Goal: Information Seeking & Learning: Learn about a topic

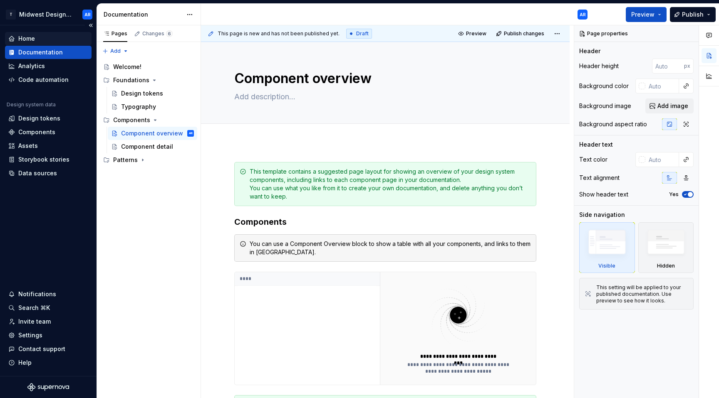
click at [34, 40] on div "Home" at bounding box center [26, 39] width 17 height 8
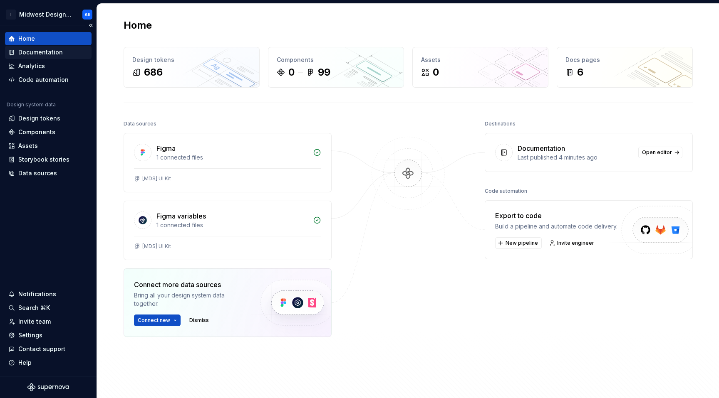
click at [37, 52] on div "Documentation" at bounding box center [40, 52] width 45 height 8
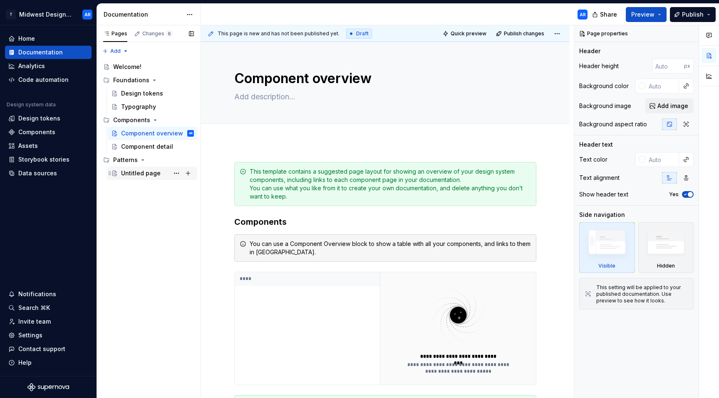
click at [151, 175] on div "Untitled page" at bounding box center [141, 173] width 40 height 8
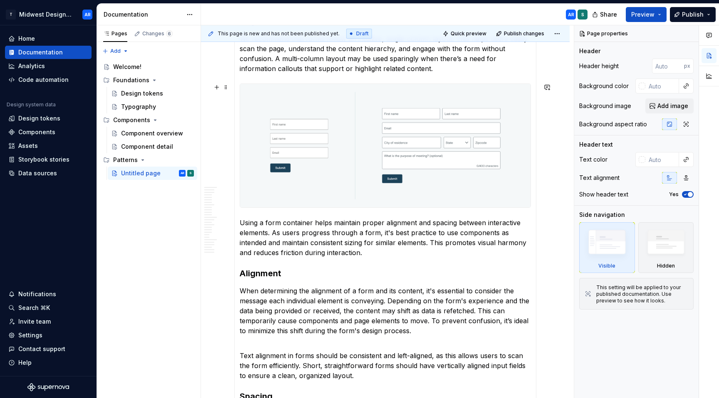
scroll to position [574, 0]
click at [40, 63] on div "Analytics" at bounding box center [31, 66] width 27 height 8
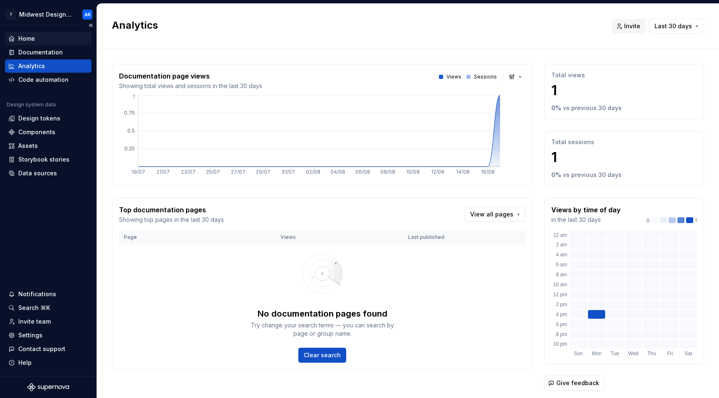
click at [43, 37] on div "Home" at bounding box center [48, 39] width 80 height 8
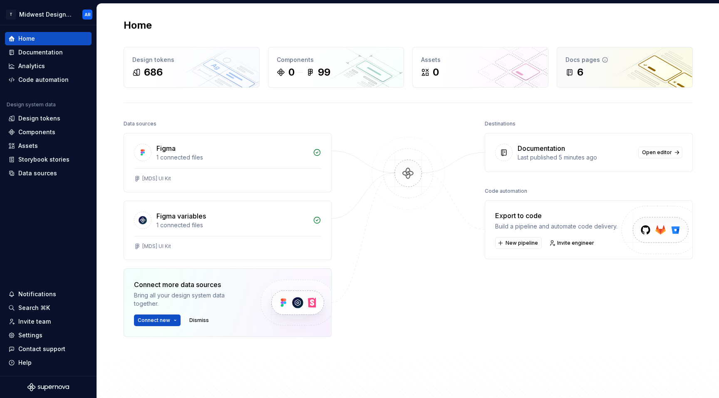
click at [625, 79] on div "6" at bounding box center [624, 72] width 119 height 13
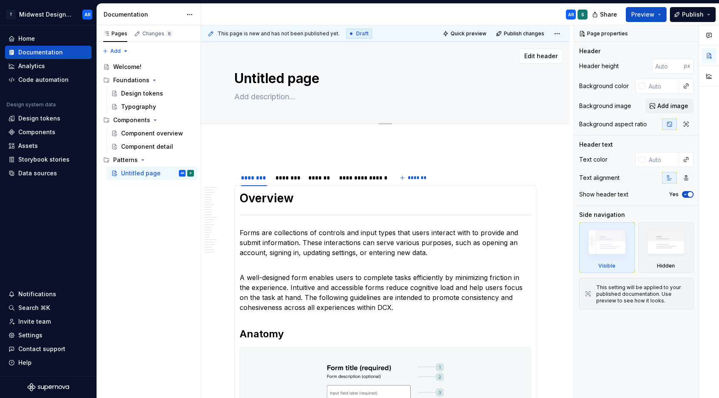
drag, startPoint x: 151, startPoint y: 36, endPoint x: 215, endPoint y: 59, distance: 67.9
click at [151, 36] on div "Changes 6" at bounding box center [157, 33] width 30 height 7
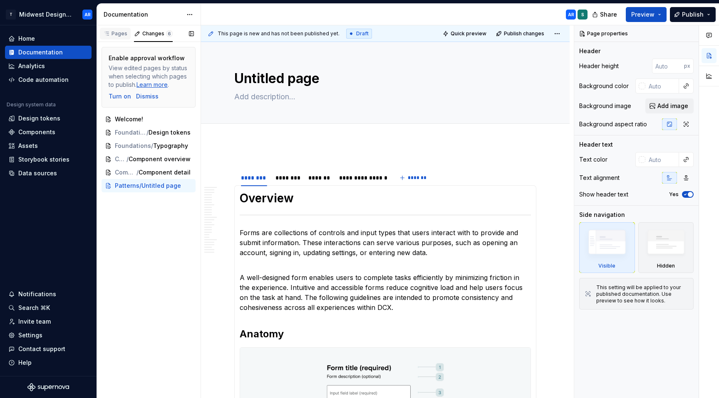
click at [119, 37] on div "Pages" at bounding box center [115, 33] width 24 height 7
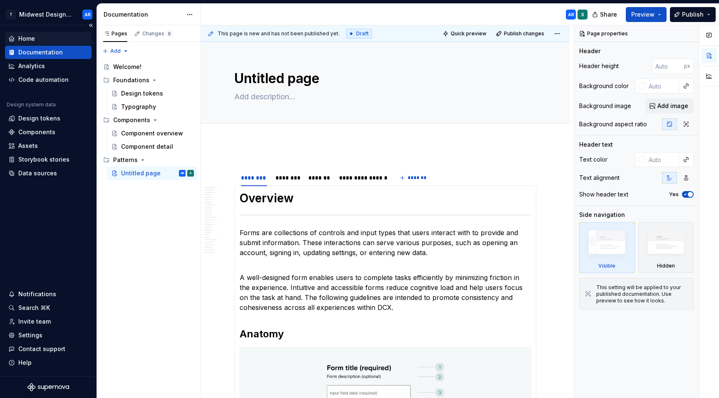
click at [48, 38] on div "Home" at bounding box center [48, 39] width 80 height 8
type textarea "*"
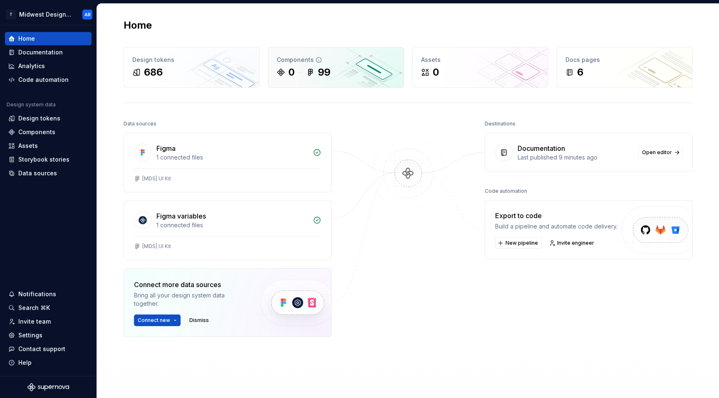
click at [295, 78] on div "0 99" at bounding box center [336, 72] width 119 height 13
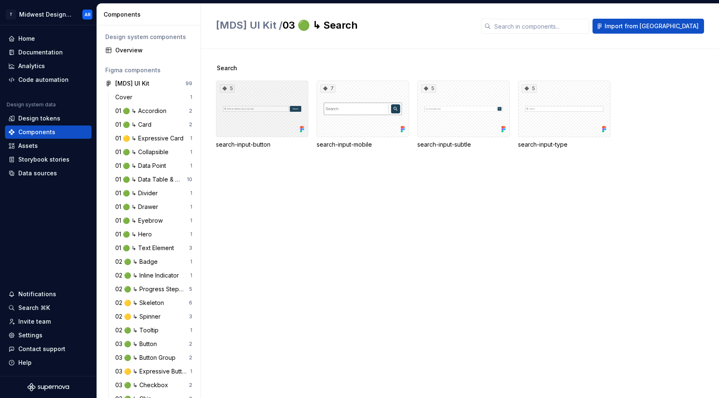
click at [270, 124] on div "5" at bounding box center [262, 109] width 92 height 57
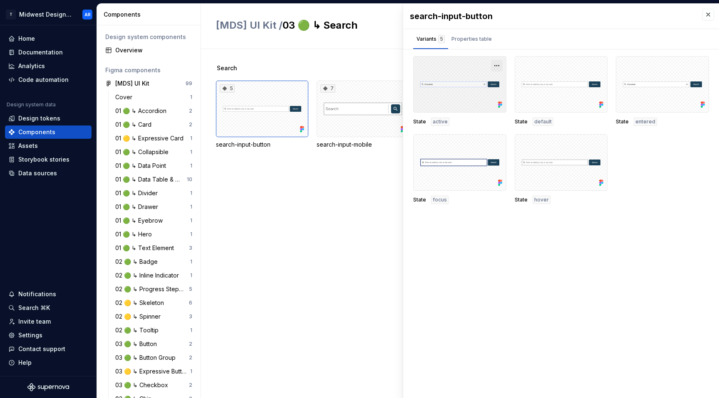
click at [498, 64] on button "button" at bounding box center [497, 66] width 12 height 12
click at [498, 49] on div "Variants 5 Properties table" at bounding box center [561, 39] width 316 height 21
click at [477, 35] on div "Properties table" at bounding box center [471, 39] width 40 height 8
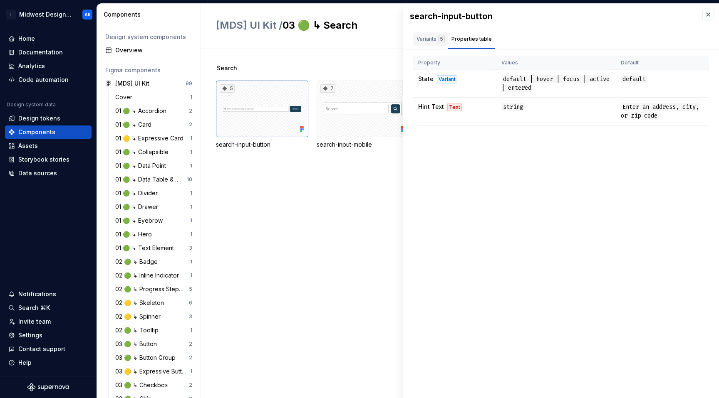
click at [428, 44] on div "Variants 5" at bounding box center [430, 38] width 35 height 13
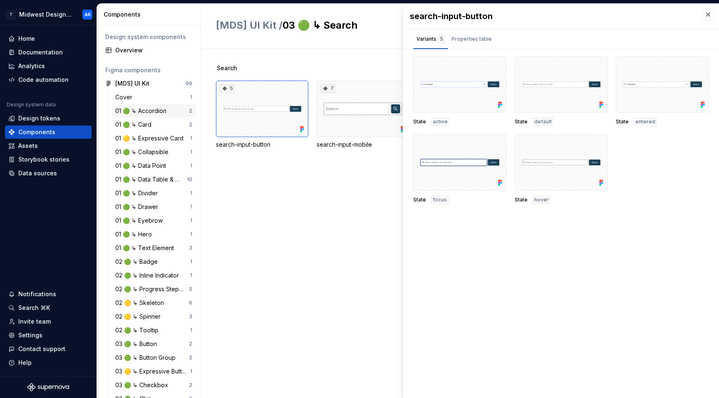
click at [151, 110] on div "01 🟢 ↳ Accordion" at bounding box center [142, 111] width 54 height 8
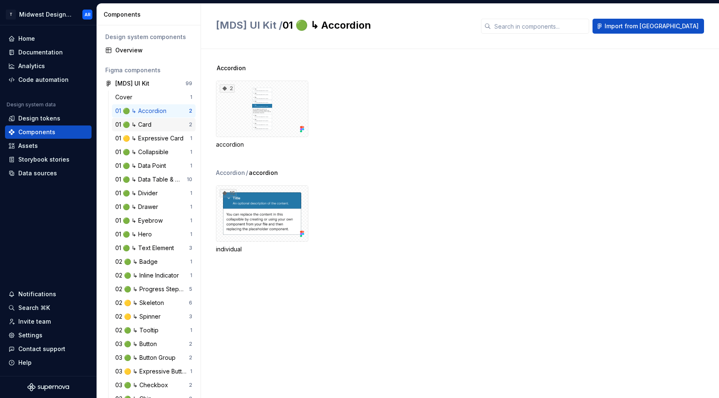
click at [155, 124] on div "01 🟢 ↳ Card" at bounding box center [152, 125] width 74 height 8
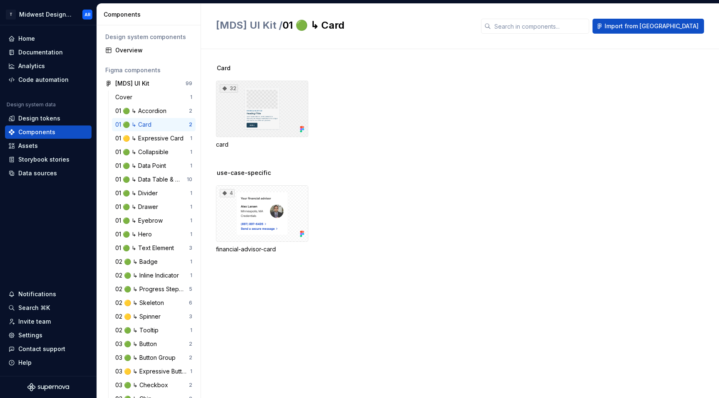
click at [253, 126] on div "32" at bounding box center [262, 109] width 92 height 57
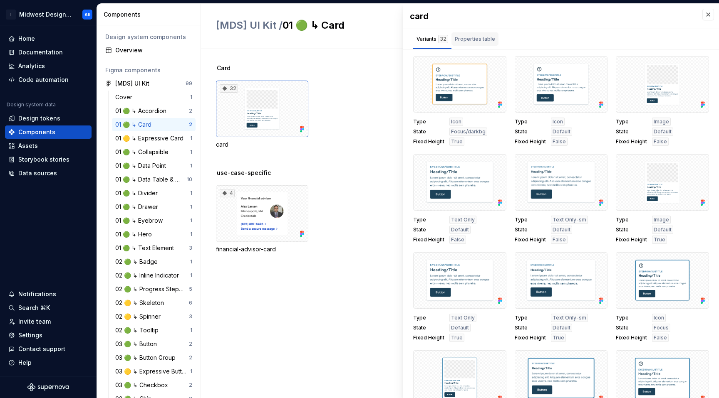
click at [468, 39] on div "Properties table" at bounding box center [475, 39] width 40 height 8
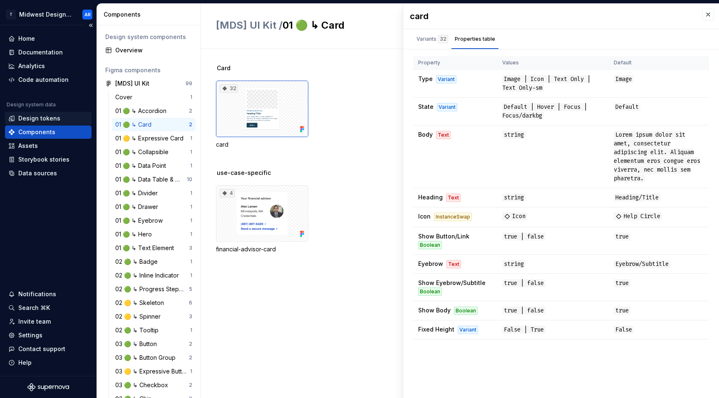
click at [59, 120] on div "Design tokens" at bounding box center [48, 118] width 80 height 8
